Goal: Information Seeking & Learning: Learn about a topic

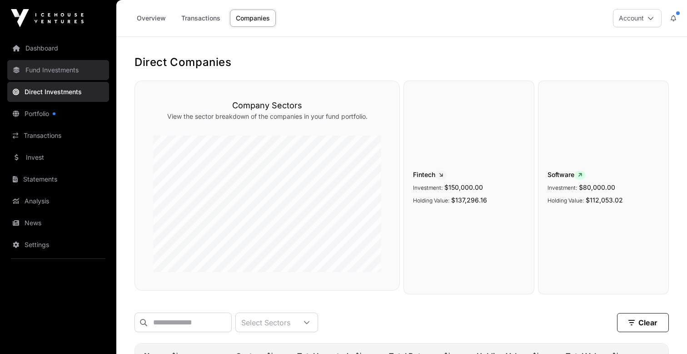
click at [75, 72] on link "Fund Investments" at bounding box center [58, 70] width 102 height 20
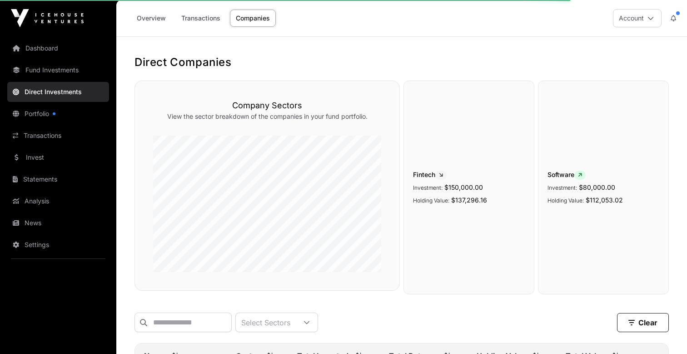
click at [240, 21] on link "Companies" at bounding box center [253, 18] width 46 height 17
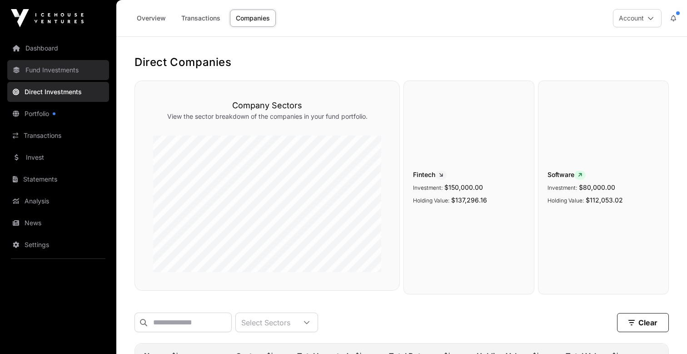
click at [80, 70] on link "Fund Investments" at bounding box center [58, 70] width 102 height 20
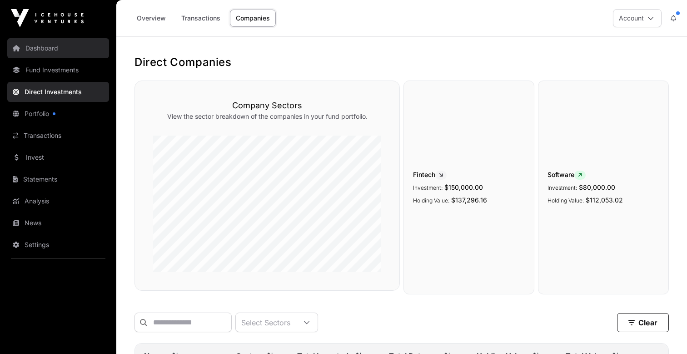
click at [65, 53] on link "Dashboard" at bounding box center [58, 48] width 102 height 20
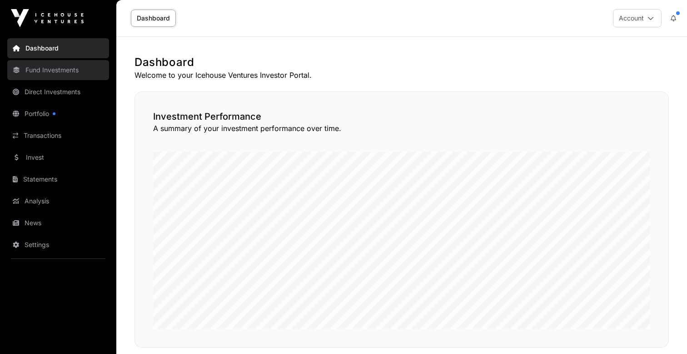
click at [63, 71] on link "Fund Investments" at bounding box center [58, 70] width 102 height 20
click at [58, 75] on link "Fund Investments" at bounding box center [58, 70] width 102 height 20
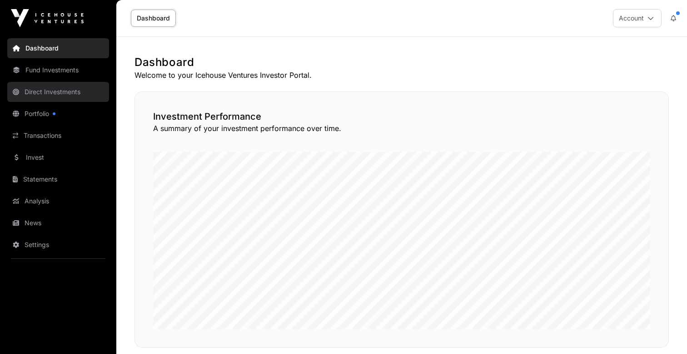
click at [58, 92] on link "Direct Investments" at bounding box center [58, 92] width 102 height 20
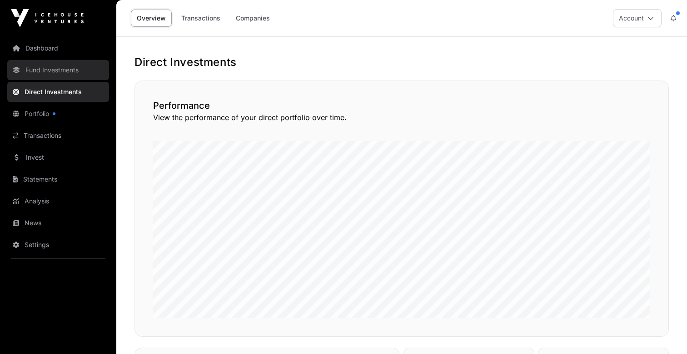
click at [59, 74] on link "Fund Investments" at bounding box center [58, 70] width 102 height 20
click at [51, 67] on link "Fund Investments" at bounding box center [58, 70] width 102 height 20
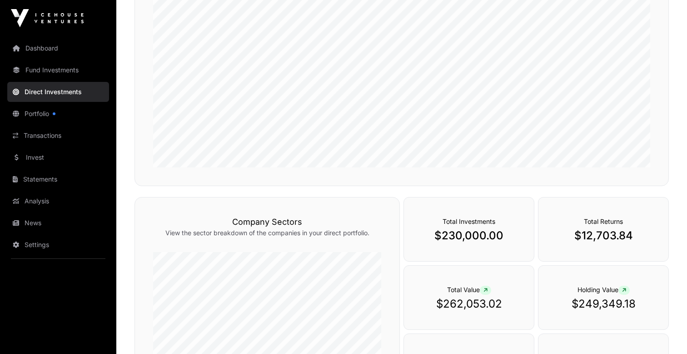
scroll to position [149, 0]
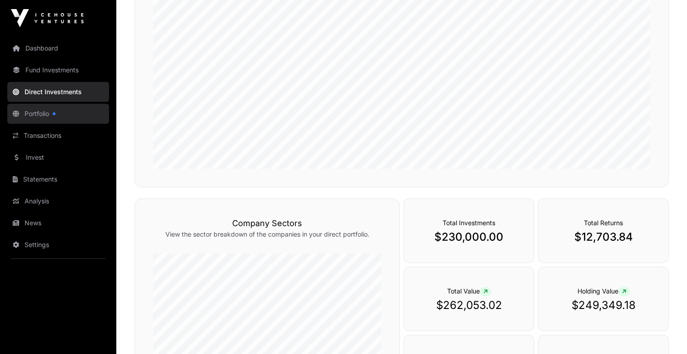
click at [51, 110] on link "Portfolio" at bounding box center [58, 114] width 102 height 20
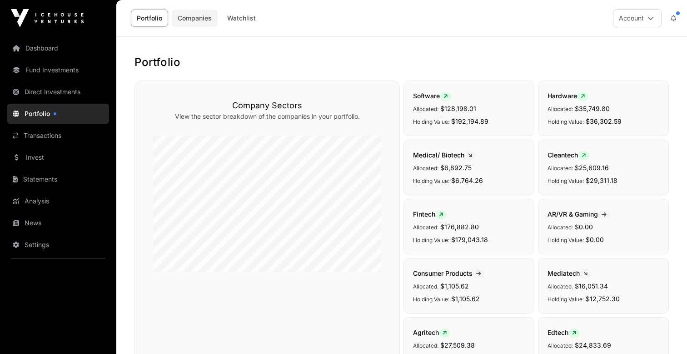
click at [195, 22] on link "Companies" at bounding box center [195, 18] width 46 height 17
click at [65, 74] on link "Fund Investments" at bounding box center [58, 70] width 102 height 20
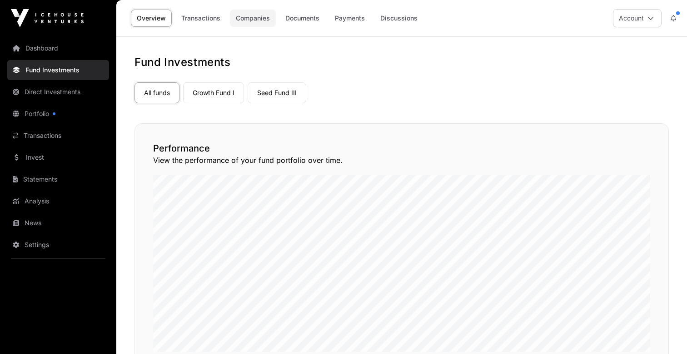
click at [254, 16] on link "Companies" at bounding box center [253, 18] width 46 height 17
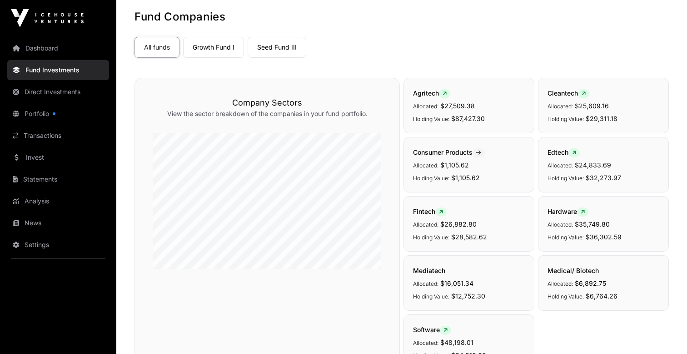
scroll to position [58, 0]
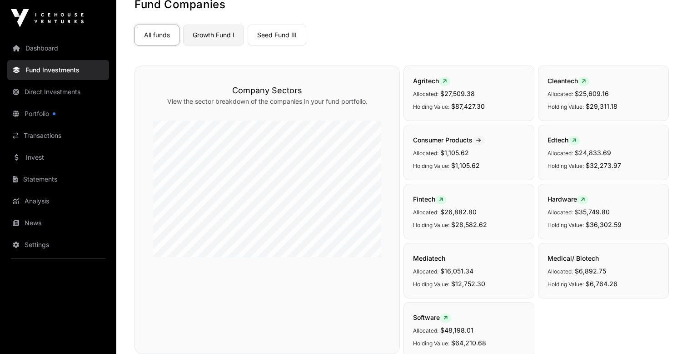
click at [209, 40] on link "Growth Fund I" at bounding box center [213, 35] width 61 height 21
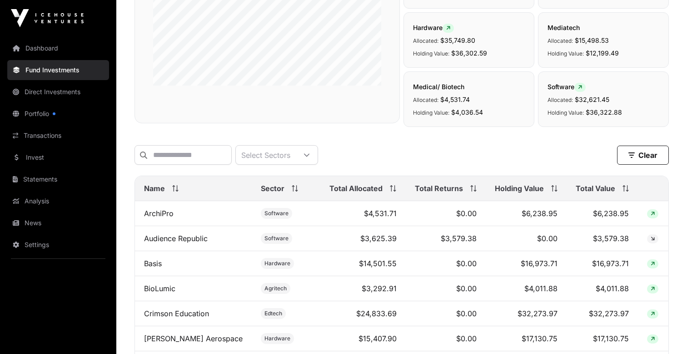
scroll to position [238, 0]
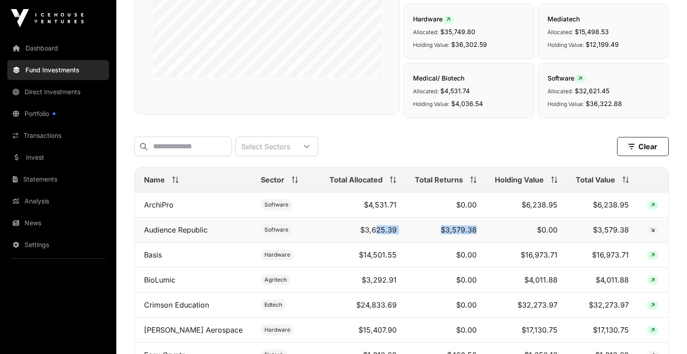
drag, startPoint x: 371, startPoint y: 232, endPoint x: 504, endPoint y: 226, distance: 132.9
click at [504, 226] on tr "Audience Republic Software $3,625.39 $3,579.38 $0.00 $3,579.38" at bounding box center [402, 229] width 534 height 25
click at [504, 226] on td "$0.00" at bounding box center [526, 229] width 81 height 25
click at [653, 230] on icon at bounding box center [653, 229] width 4 height 5
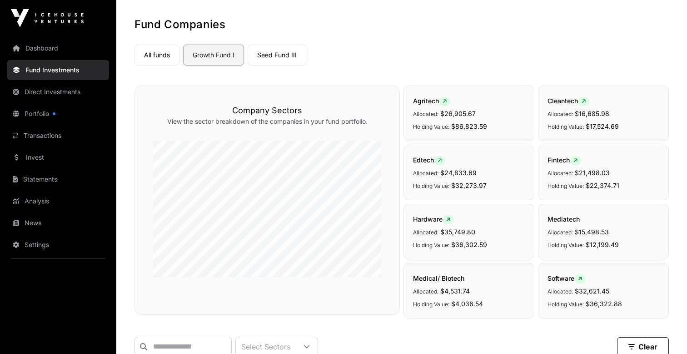
scroll to position [0, 0]
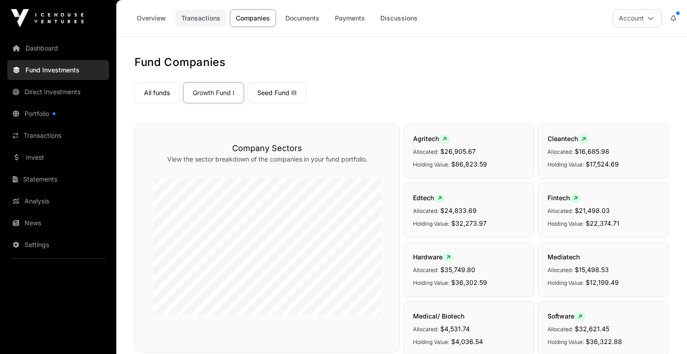
click at [206, 18] on link "Transactions" at bounding box center [200, 18] width 51 height 17
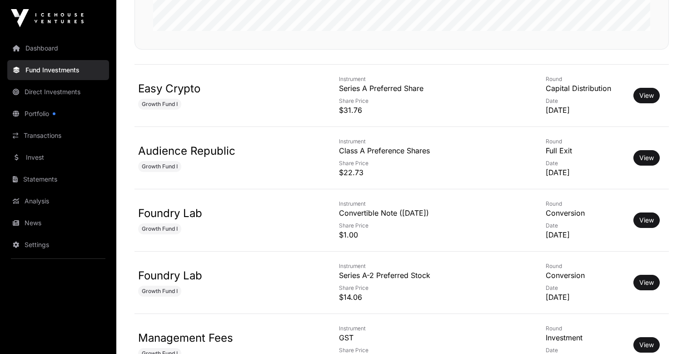
scroll to position [322, 0]
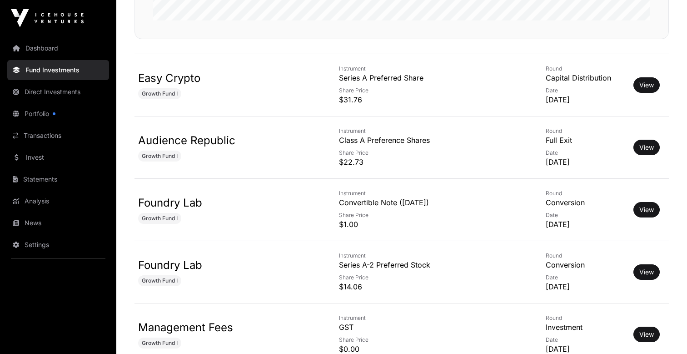
click at [255, 127] on td "Audience Republic Growth Fund I" at bounding box center [227, 147] width 184 height 62
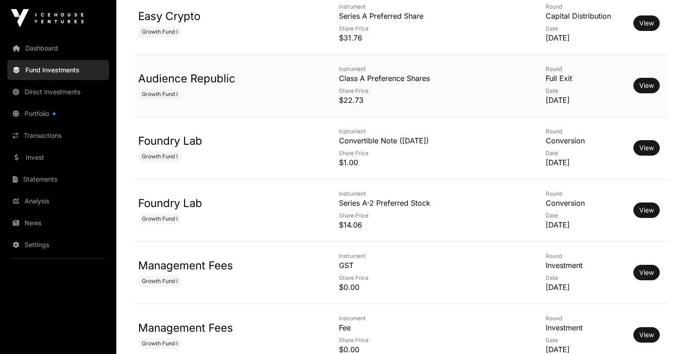
scroll to position [363, 0]
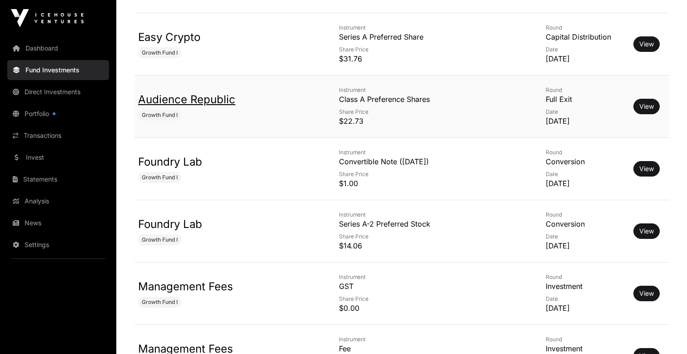
click at [145, 96] on link "Audience Republic" at bounding box center [186, 99] width 97 height 13
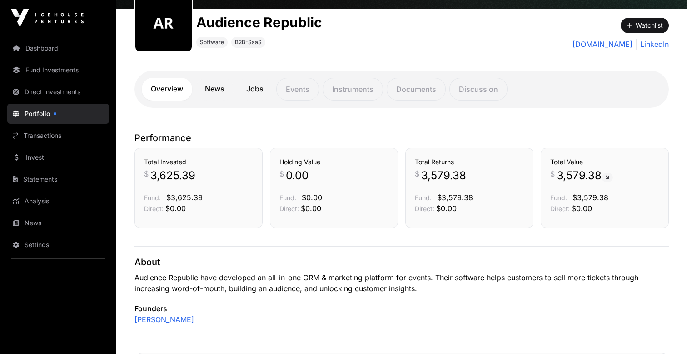
scroll to position [142, 0]
